Goal: Information Seeking & Learning: Learn about a topic

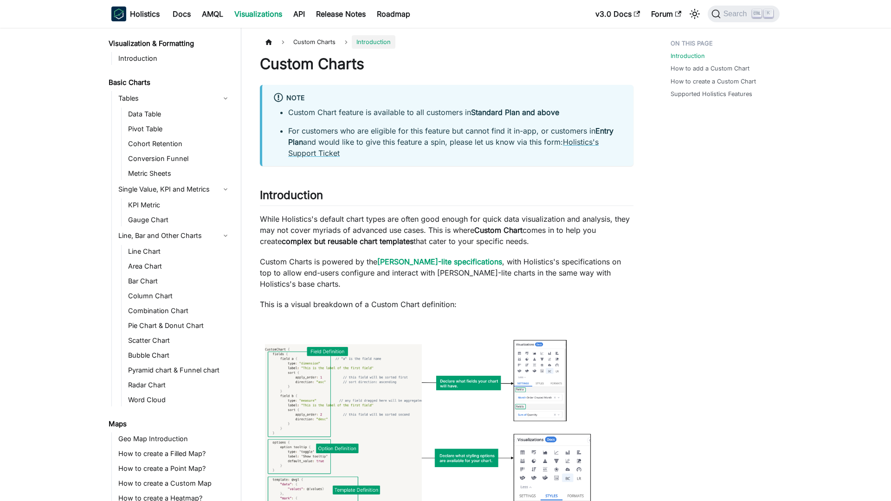
scroll to position [47, 0]
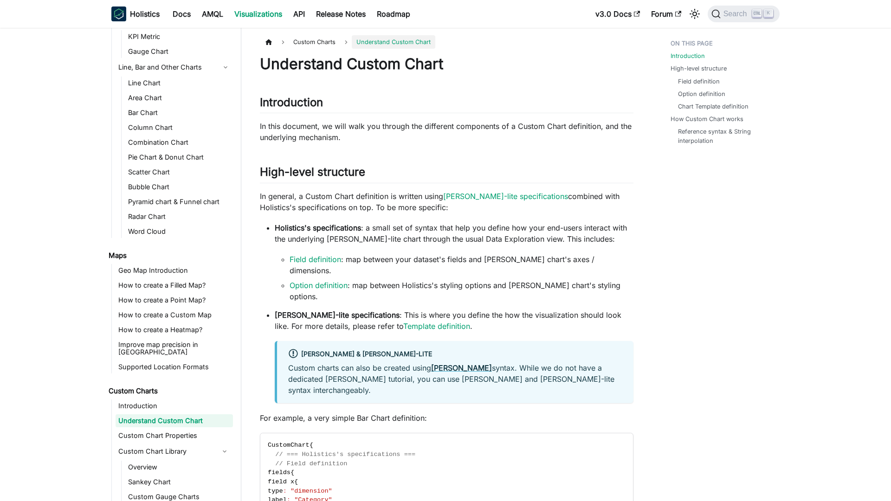
scroll to position [182, 0]
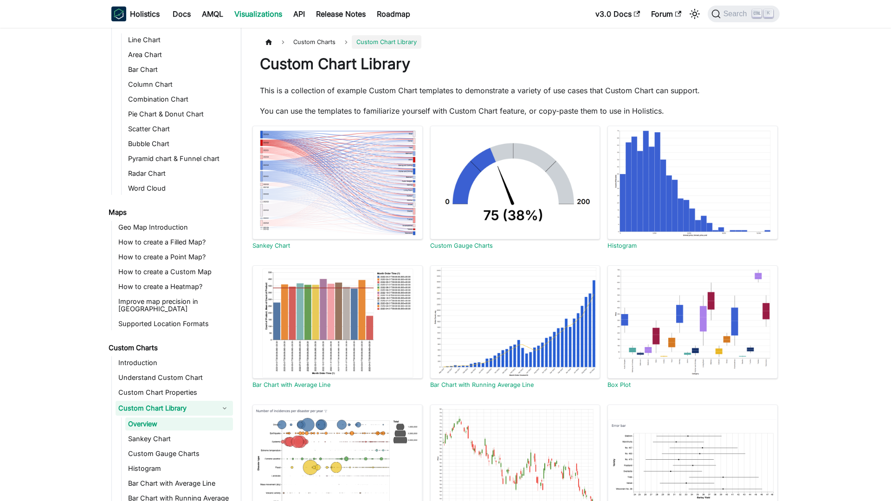
scroll to position [228, 0]
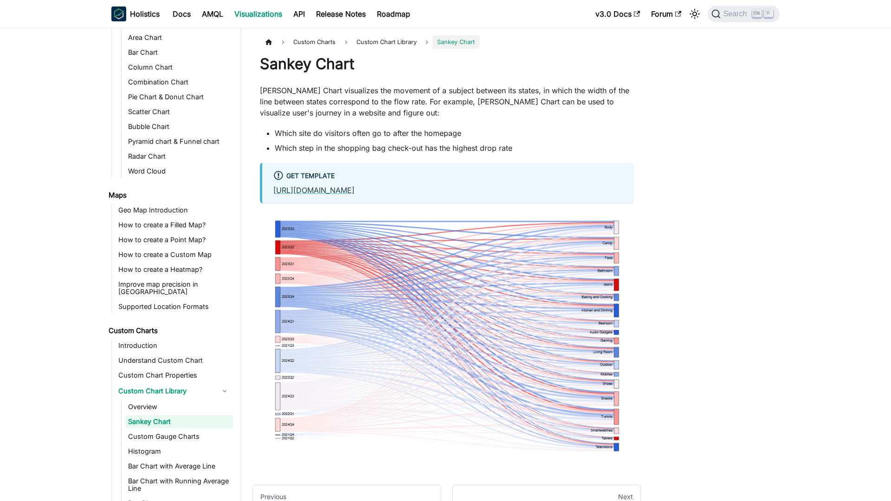
scroll to position [243, 0]
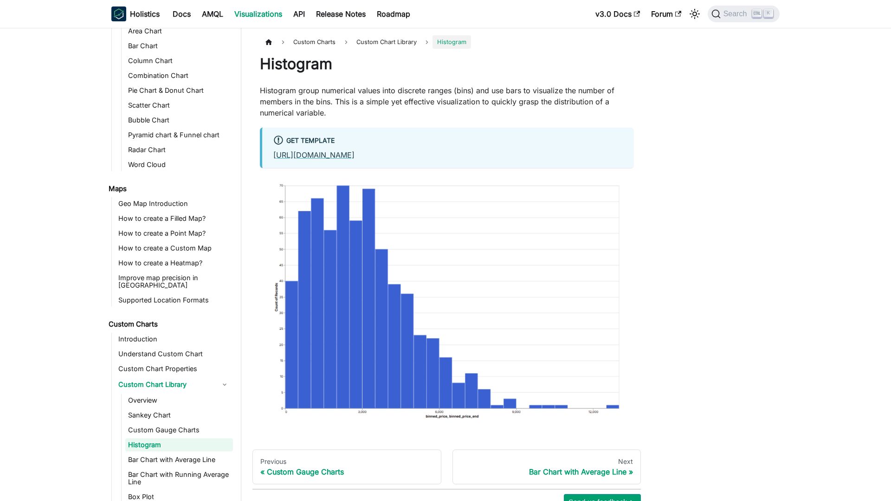
scroll to position [273, 0]
